Goal: Complete application form

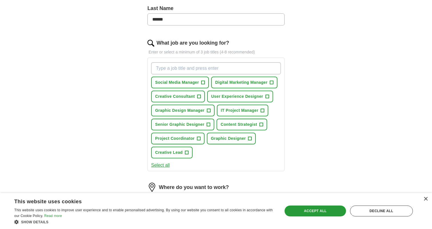
scroll to position [159, 0]
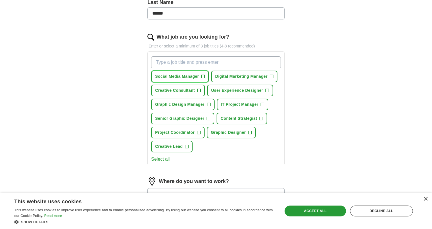
click at [182, 77] on span "Social Media Manager" at bounding box center [177, 76] width 44 height 6
click at [233, 79] on span "Digital Marketing Manager" at bounding box center [241, 76] width 52 height 6
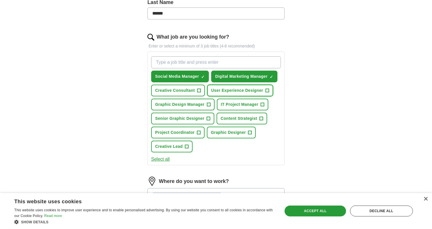
click at [225, 91] on span "User Experience Designer" at bounding box center [237, 90] width 52 height 6
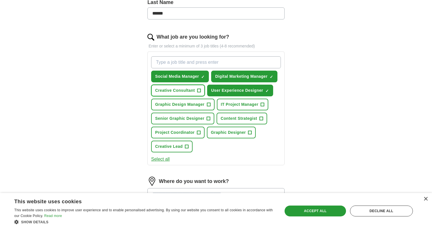
click at [192, 93] on span "Creative Consultant" at bounding box center [175, 90] width 40 height 6
click at [189, 120] on span "Senior Graphic Designer" at bounding box center [179, 118] width 49 height 6
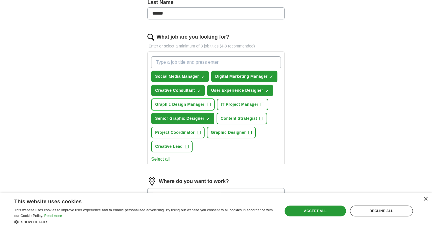
click at [186, 107] on button "Graphic Design Manager +" at bounding box center [182, 105] width 63 height 12
click at [183, 132] on span "Project Coordinator" at bounding box center [174, 132] width 39 height 6
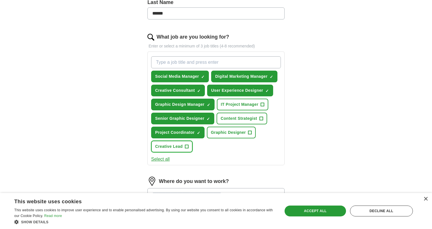
click at [178, 144] on span "Creative Lead" at bounding box center [168, 146] width 27 height 6
click at [236, 137] on button "Graphic Designer +" at bounding box center [231, 133] width 49 height 12
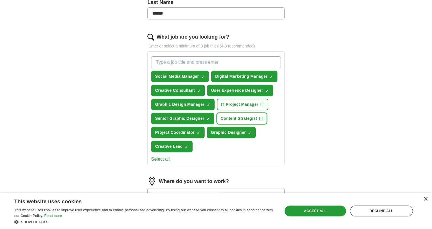
click at [242, 121] on span "Content Strategist" at bounding box center [239, 118] width 37 height 6
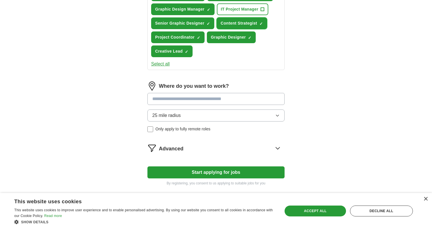
scroll to position [262, 0]
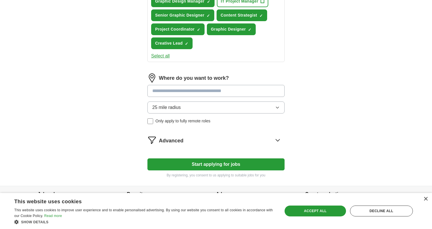
click at [160, 58] on button "Select all" at bounding box center [160, 56] width 19 height 7
click at [160, 58] on button "Deselect all" at bounding box center [163, 56] width 24 height 7
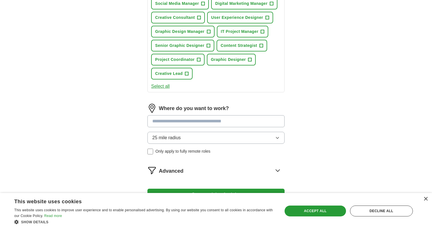
scroll to position [209, 0]
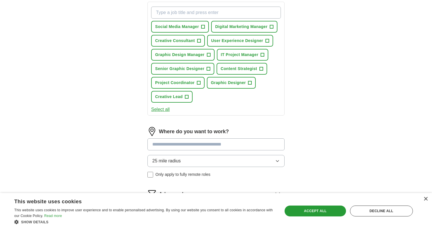
click at [163, 109] on button "Select all" at bounding box center [160, 109] width 19 height 7
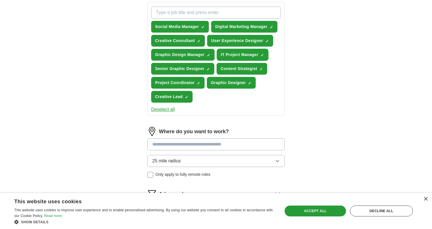
click at [252, 54] on span "IT Project Manager" at bounding box center [240, 55] width 38 height 6
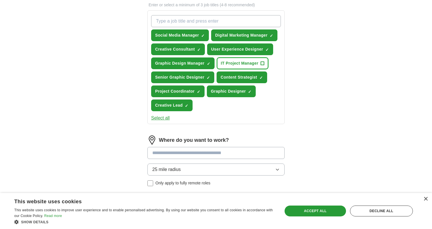
scroll to position [179, 0]
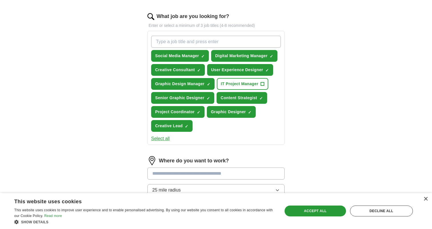
click at [201, 45] on input "What job are you looking for?" at bounding box center [216, 42] width 130 height 12
type input "c"
type input "Creative Director"
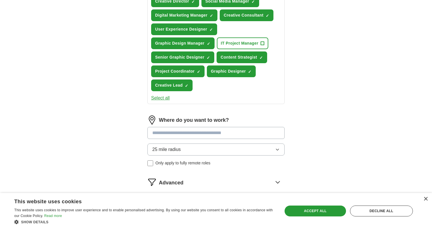
scroll to position [241, 0]
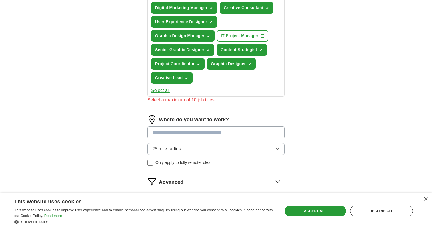
click at [193, 128] on input at bounding box center [215, 132] width 137 height 12
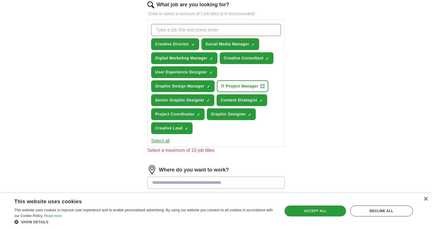
scroll to position [186, 0]
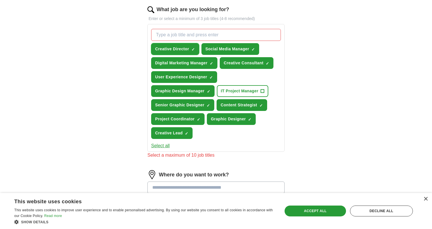
click at [187, 49] on span "Creative Director" at bounding box center [172, 49] width 34 height 6
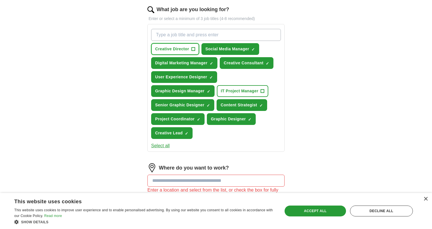
click at [185, 50] on span "Creative Director" at bounding box center [172, 49] width 34 height 6
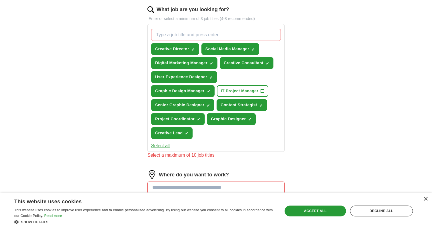
click at [194, 120] on span "Project Coordinator" at bounding box center [174, 119] width 39 height 6
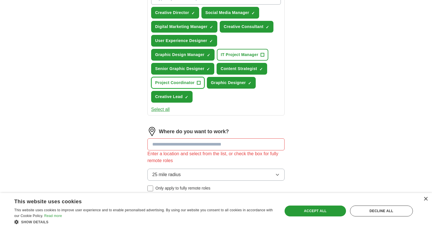
scroll to position [227, 0]
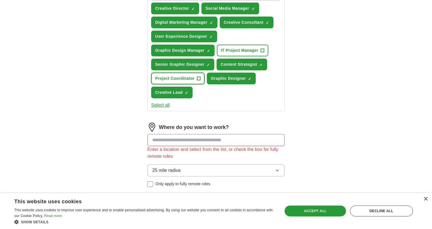
click at [196, 77] on button "Project Coordinator +" at bounding box center [177, 79] width 53 height 12
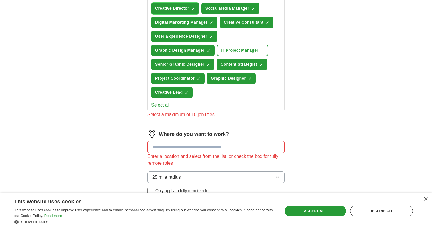
click at [187, 13] on button "Creative Director ✓ ×" at bounding box center [175, 9] width 48 height 12
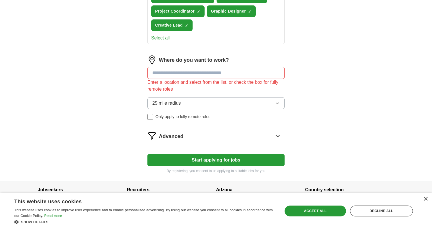
scroll to position [294, 0]
click at [196, 73] on input at bounding box center [215, 73] width 137 height 12
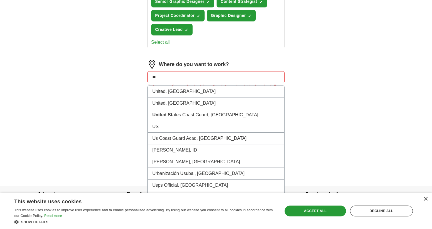
type input "*"
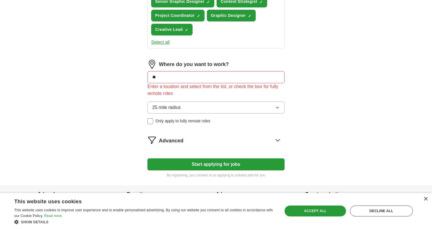
type input "***"
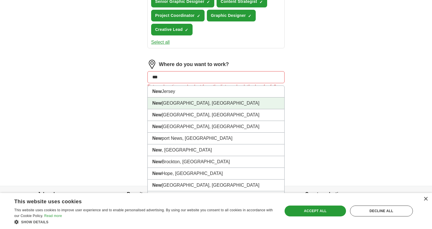
click at [175, 99] on li "[GEOGRAPHIC_DATA], [GEOGRAPHIC_DATA]" at bounding box center [216, 103] width 137 height 12
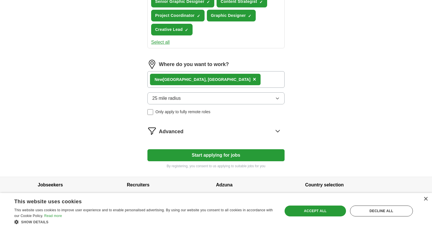
click at [206, 80] on div "[GEOGRAPHIC_DATA], [GEOGRAPHIC_DATA] ×" at bounding box center [215, 79] width 137 height 17
click at [208, 80] on div "[GEOGRAPHIC_DATA], [GEOGRAPHIC_DATA] ×" at bounding box center [215, 79] width 137 height 17
click at [213, 78] on div "[GEOGRAPHIC_DATA], [GEOGRAPHIC_DATA] ×" at bounding box center [215, 79] width 137 height 17
click at [204, 101] on button "25 mile radius" at bounding box center [215, 98] width 137 height 12
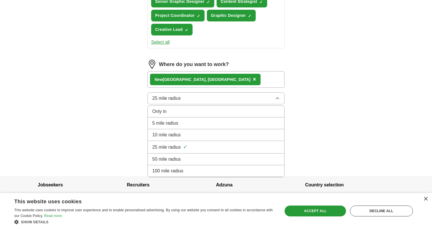
click at [204, 101] on button "25 mile radius" at bounding box center [215, 98] width 137 height 12
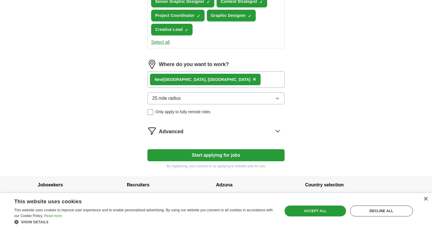
click at [203, 98] on button "25 mile radius" at bounding box center [215, 98] width 137 height 12
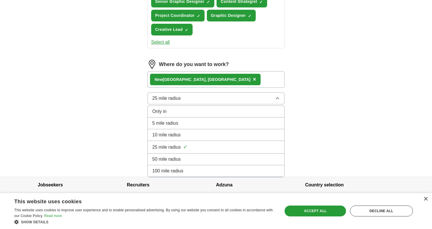
click at [191, 169] on div "100 mile radius" at bounding box center [215, 170] width 127 height 7
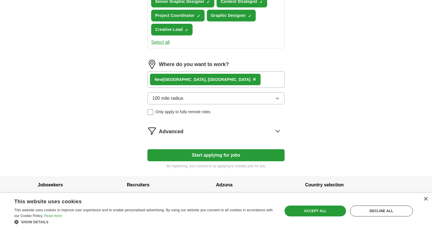
click at [188, 134] on div "Advanced" at bounding box center [222, 130] width 126 height 9
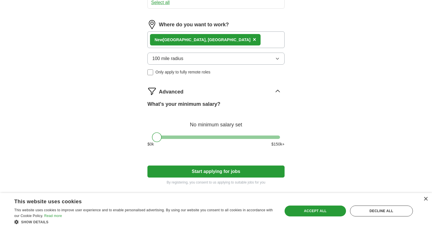
scroll to position [351, 0]
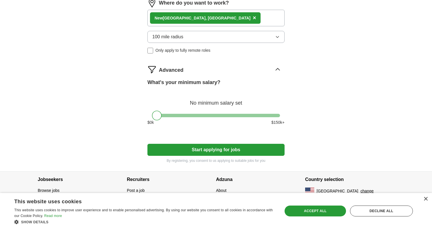
click at [219, 115] on div at bounding box center [216, 115] width 128 height 3
drag, startPoint x: 219, startPoint y: 115, endPoint x: 192, endPoint y: 138, distance: 35.3
click at [193, 115] on div at bounding box center [192, 116] width 10 height 10
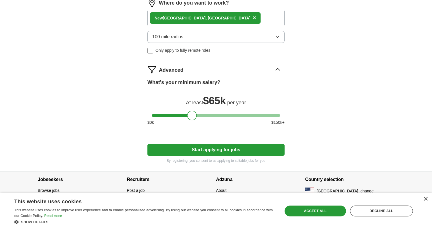
click at [213, 153] on button "Start applying for jobs" at bounding box center [215, 150] width 137 height 12
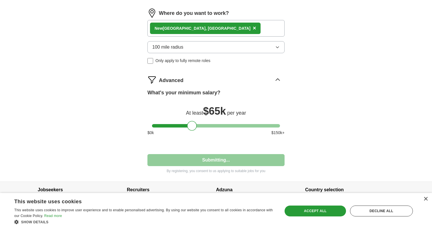
select select "**"
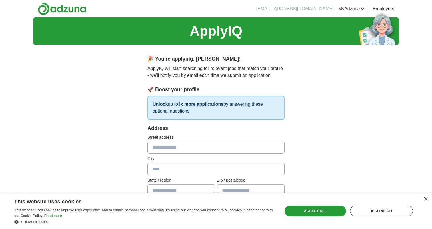
scroll to position [11, 0]
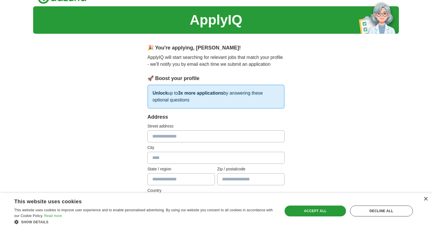
click at [191, 142] on input "text" at bounding box center [215, 136] width 137 height 12
type input "**********"
click at [187, 160] on input "text" at bounding box center [215, 158] width 137 height 12
type input "**********"
click at [187, 178] on input "text" at bounding box center [180, 179] width 67 height 12
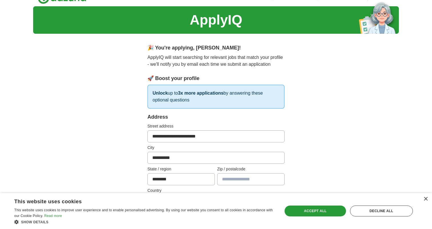
type input "********"
click at [244, 180] on input "text" at bounding box center [250, 179] width 67 height 12
type input "*****"
click at [251, 169] on label "Zip / postalcode" at bounding box center [250, 169] width 67 height 6
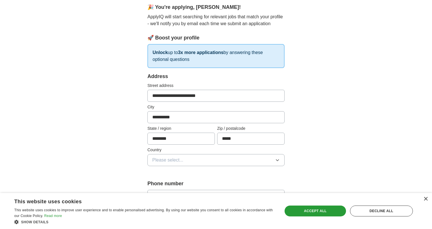
scroll to position [53, 0]
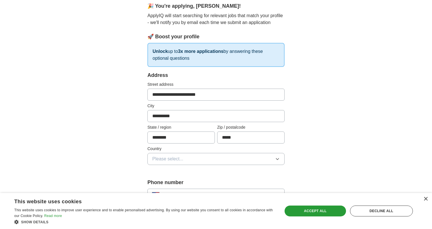
click at [243, 158] on button "Please select..." at bounding box center [215, 159] width 137 height 12
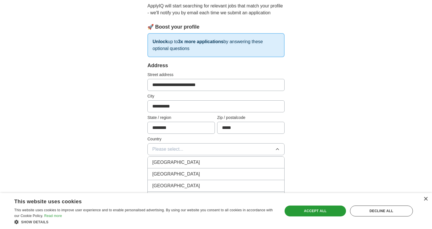
scroll to position [64, 0]
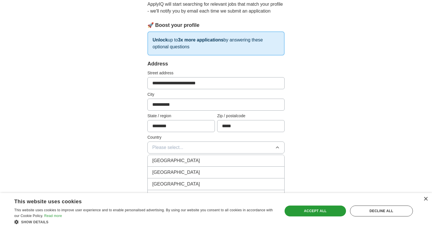
click at [236, 171] on div "[GEOGRAPHIC_DATA]" at bounding box center [215, 172] width 127 height 7
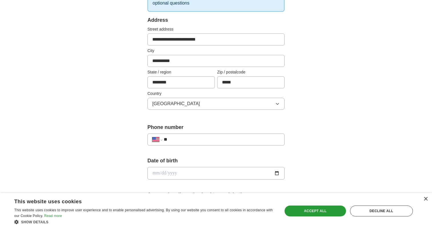
scroll to position [130, 0]
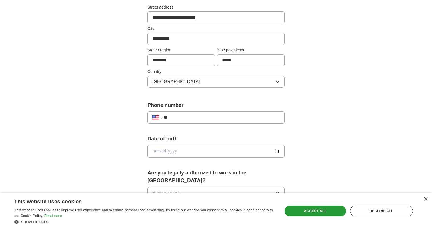
click at [230, 118] on input "**" at bounding box center [222, 117] width 116 height 7
type input "**********"
click at [214, 149] on input "date" at bounding box center [215, 151] width 137 height 13
click at [281, 149] on input "date" at bounding box center [215, 151] width 137 height 13
click at [276, 149] on input "date" at bounding box center [215, 151] width 137 height 13
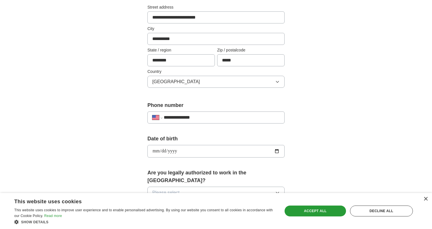
type input "**********"
click at [132, 155] on div "**********" at bounding box center [216, 163] width 183 height 488
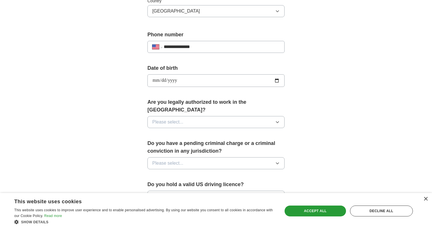
scroll to position [201, 0]
click at [174, 118] on span "Please select..." at bounding box center [167, 121] width 31 height 7
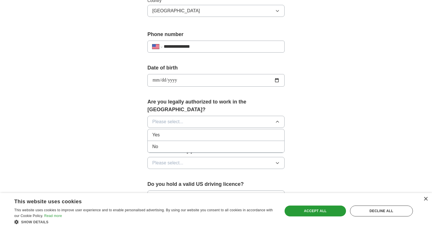
click at [170, 131] on div "Yes" at bounding box center [215, 134] width 127 height 7
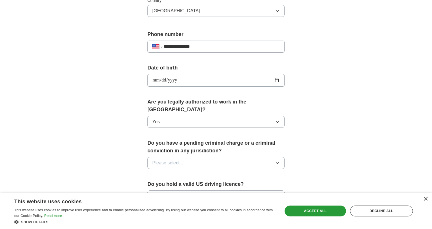
click at [179, 159] on span "Please select..." at bounding box center [167, 162] width 31 height 7
click at [173, 184] on div "No" at bounding box center [215, 187] width 127 height 7
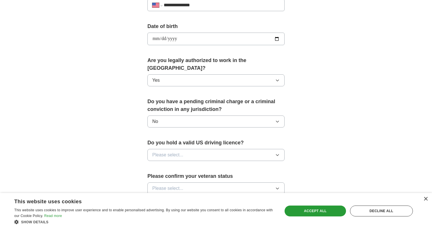
scroll to position [256, 0]
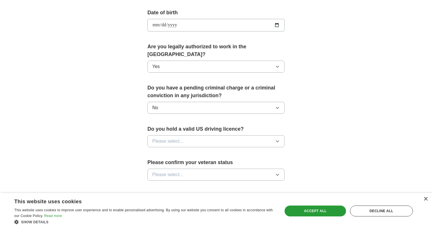
click at [181, 138] on button "Please select..." at bounding box center [215, 141] width 137 height 12
click at [174, 151] on div "Yes" at bounding box center [215, 154] width 127 height 7
click at [171, 171] on span "Please select..." at bounding box center [167, 174] width 31 height 7
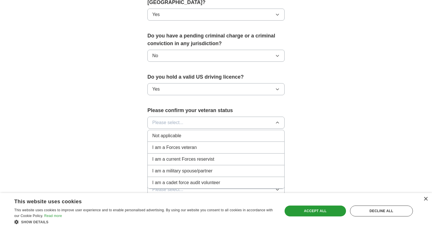
scroll to position [322, 0]
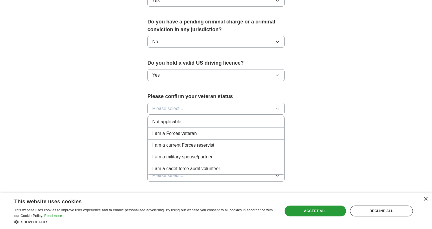
click at [181, 116] on li "Not applicable" at bounding box center [216, 122] width 137 height 12
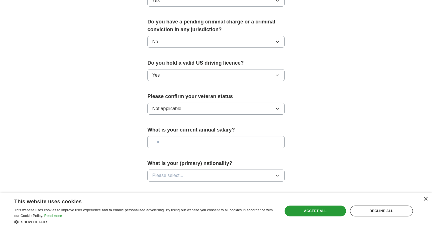
click at [174, 137] on input "text" at bounding box center [215, 142] width 137 height 12
type input "*******"
click at [171, 172] on span "Please select..." at bounding box center [167, 175] width 31 height 7
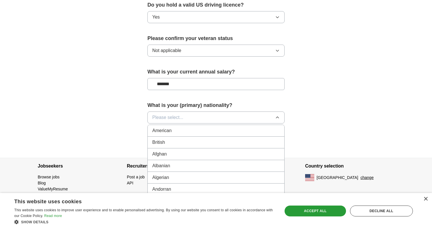
scroll to position [382, 0]
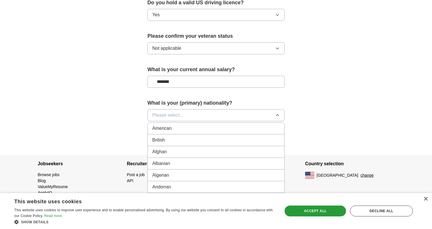
click at [173, 112] on span "Please select..." at bounding box center [167, 115] width 31 height 7
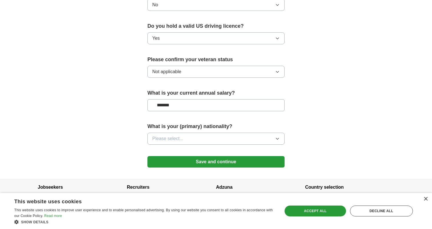
click at [170, 135] on span "Please select..." at bounding box center [167, 138] width 31 height 7
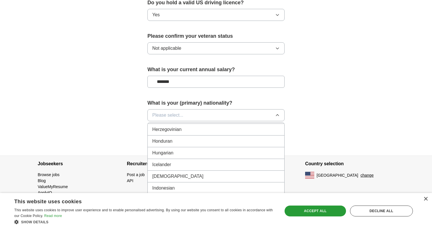
scroll to position [900, 0]
click at [170, 162] on div "[DEMOGRAPHIC_DATA]" at bounding box center [215, 165] width 127 height 7
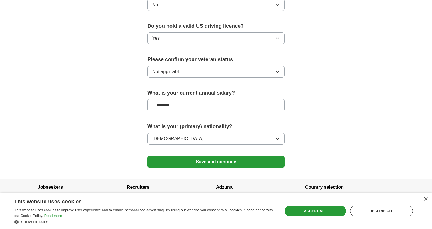
click at [175, 156] on button "Save and continue" at bounding box center [215, 161] width 137 height 11
